Goal: Use online tool/utility: Utilize a website feature to perform a specific function

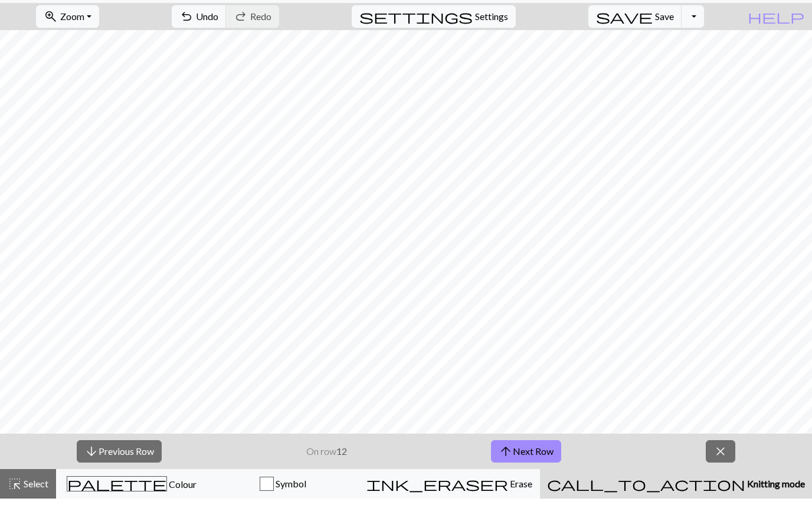
click at [523, 473] on button "arrow_upward Next Row" at bounding box center [526, 484] width 70 height 22
click at [512, 473] on button "arrow_upward Next Row" at bounding box center [526, 484] width 70 height 22
click at [525, 473] on button "arrow_upward Next Row" at bounding box center [526, 484] width 70 height 22
click at [530, 473] on button "arrow_upward Next Row" at bounding box center [526, 484] width 70 height 22
click at [529, 473] on button "arrow_upward Next Row" at bounding box center [526, 484] width 70 height 22
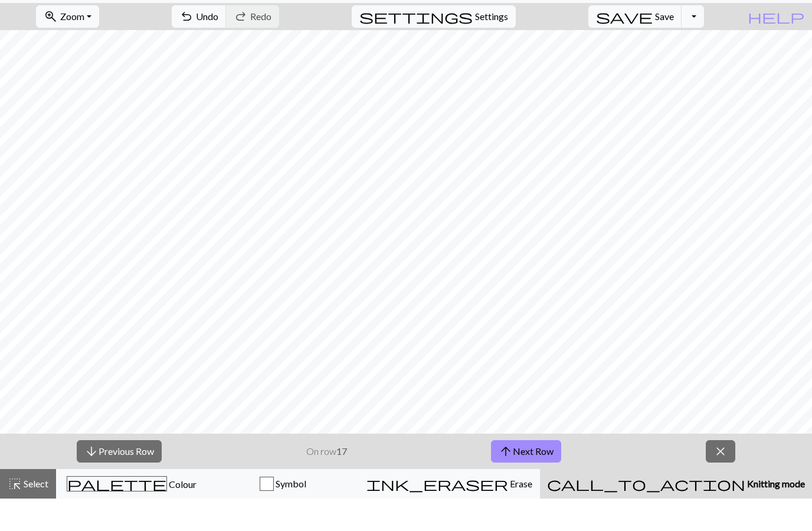
click at [674, 43] on span "Save" at bounding box center [664, 48] width 19 height 11
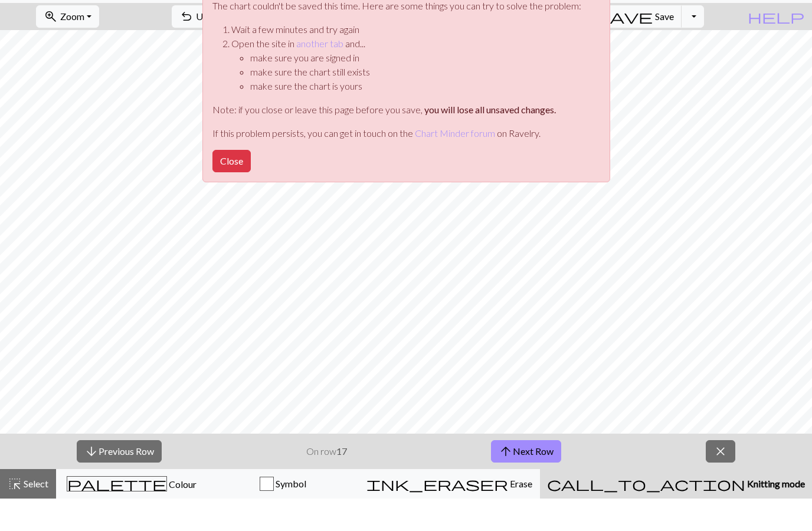
click at [672, 12] on div "Oh no! The chart couldn't be saved this time. Here are some things you can try …" at bounding box center [406, 112] width 812 height 224
click at [228, 182] on button "Close" at bounding box center [231, 193] width 38 height 22
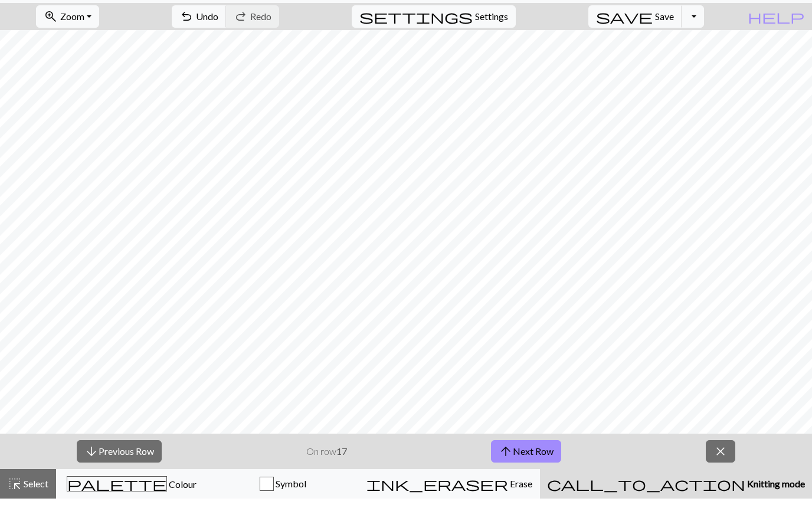
click at [652, 41] on span "save" at bounding box center [624, 49] width 57 height 17
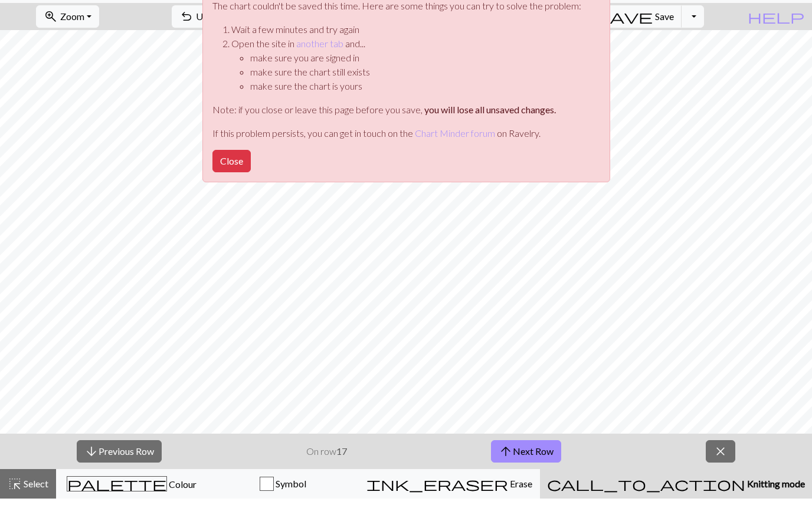
click at [243, 182] on button "Close" at bounding box center [231, 193] width 38 height 22
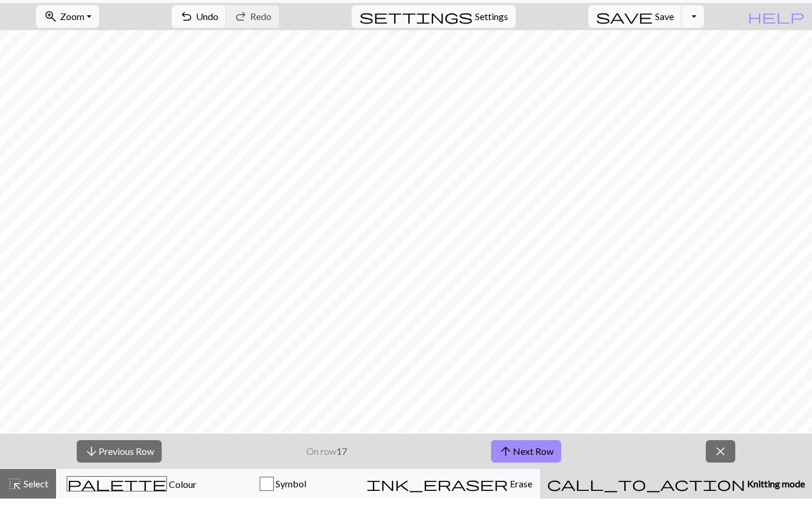
click at [674, 43] on span "Save" at bounding box center [664, 48] width 19 height 11
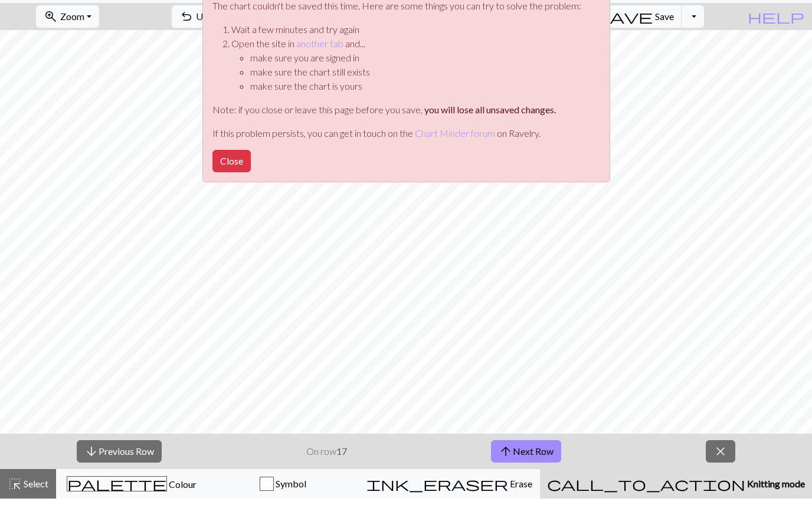
click at [237, 182] on button "Close" at bounding box center [231, 193] width 38 height 22
